Goal: Information Seeking & Learning: Understand process/instructions

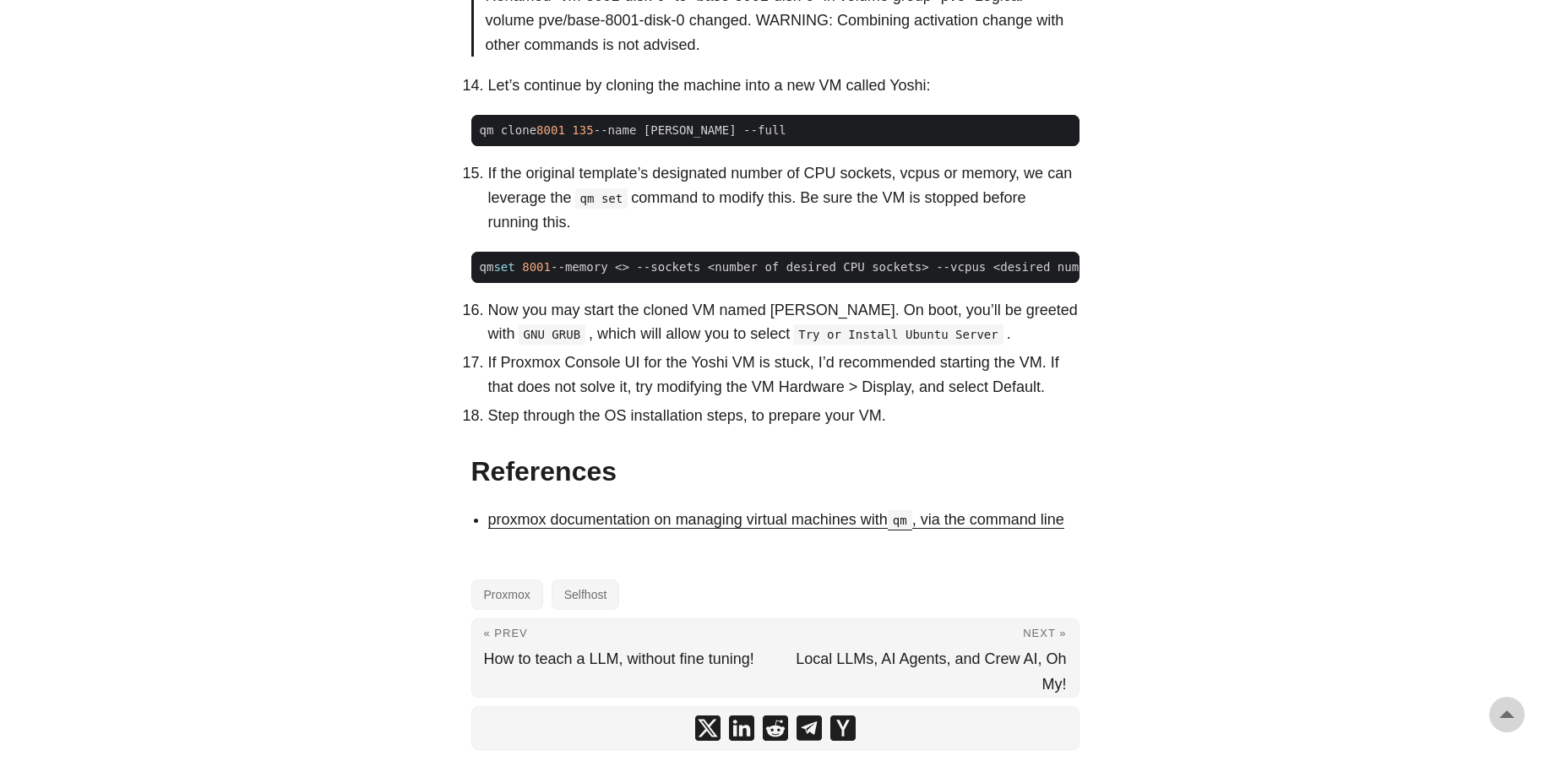
scroll to position [2331, 0]
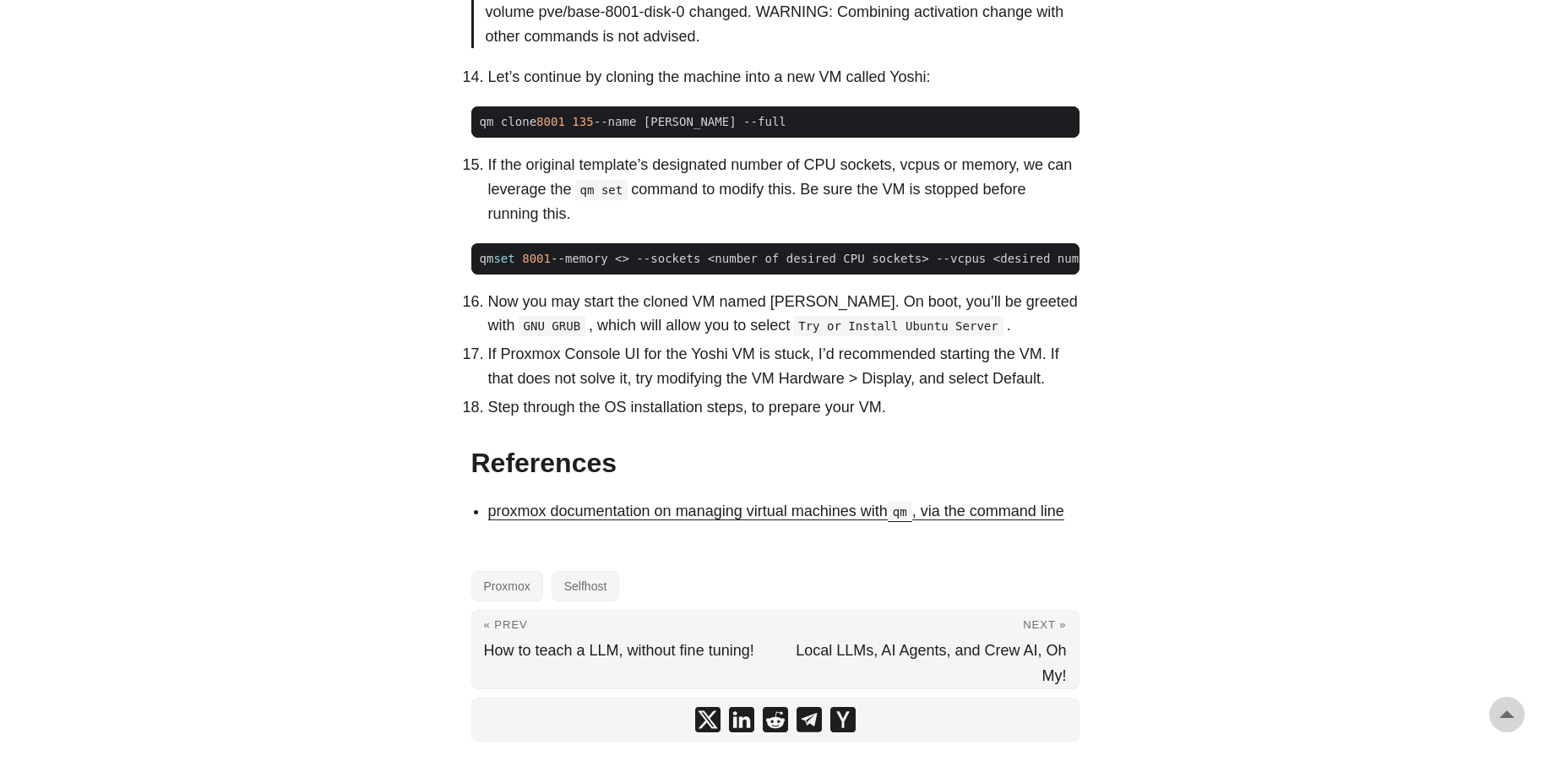
click at [828, 391] on p "If Proxmox Console UI for the Yoshi VM is stuck, I’d recommended starting the V…" at bounding box center [783, 366] width 591 height 49
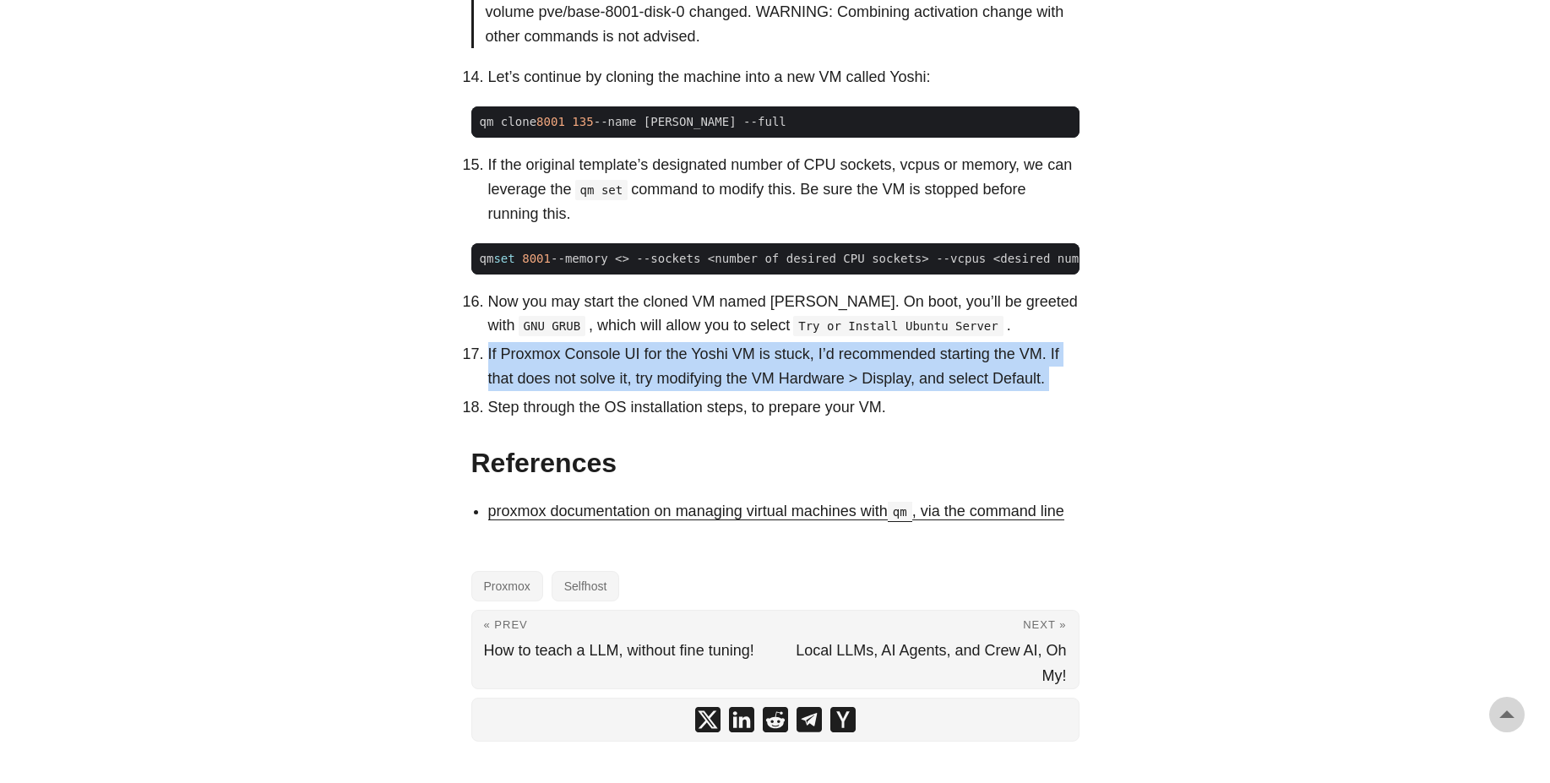
click at [828, 391] on p "If Proxmox Console UI for the Yoshi VM is stuck, I’d recommended starting the V…" at bounding box center [783, 366] width 591 height 49
